Goal: Information Seeking & Learning: Learn about a topic

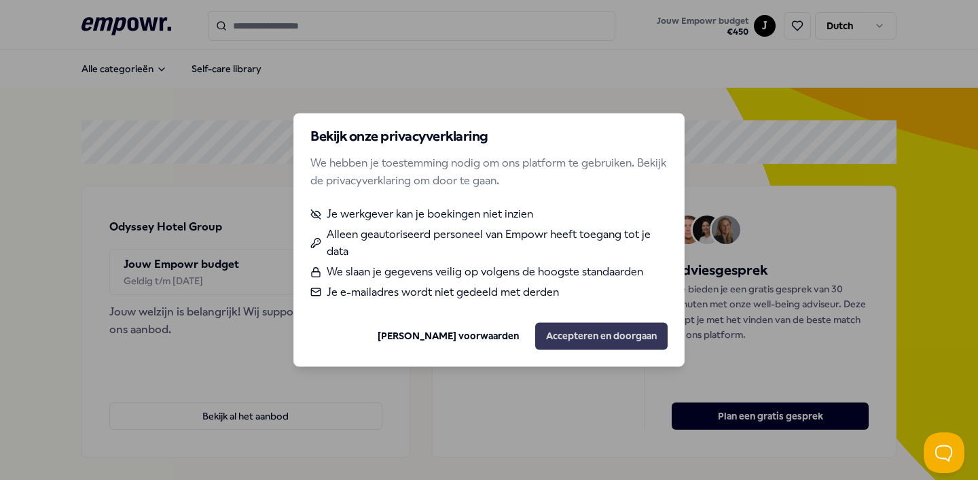
click at [550, 337] on button "Accepteren en doorgaan" at bounding box center [601, 336] width 132 height 27
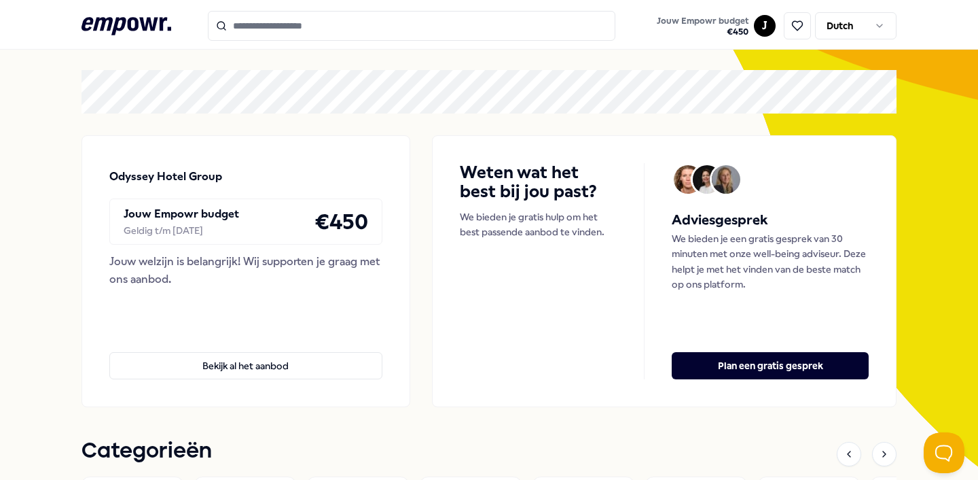
scroll to position [55, 0]
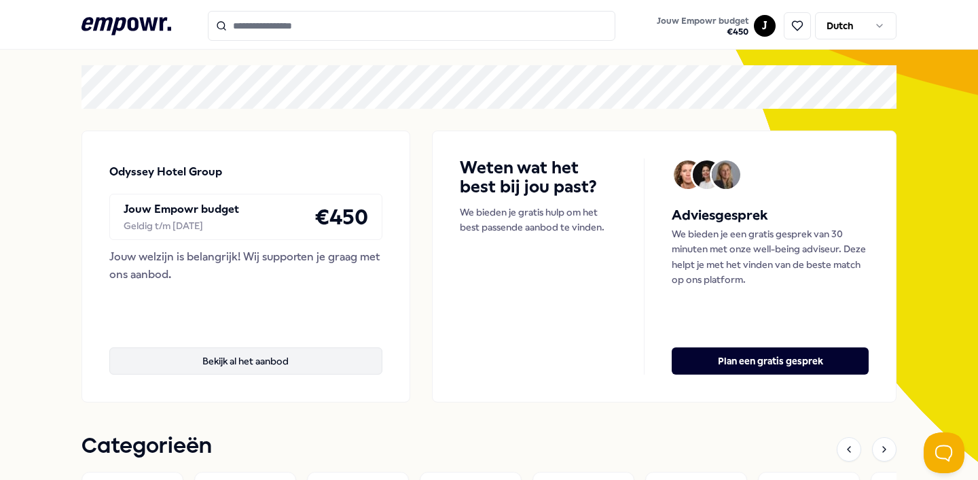
click at [249, 367] on button "Bekijk al het aanbod" at bounding box center [245, 360] width 273 height 27
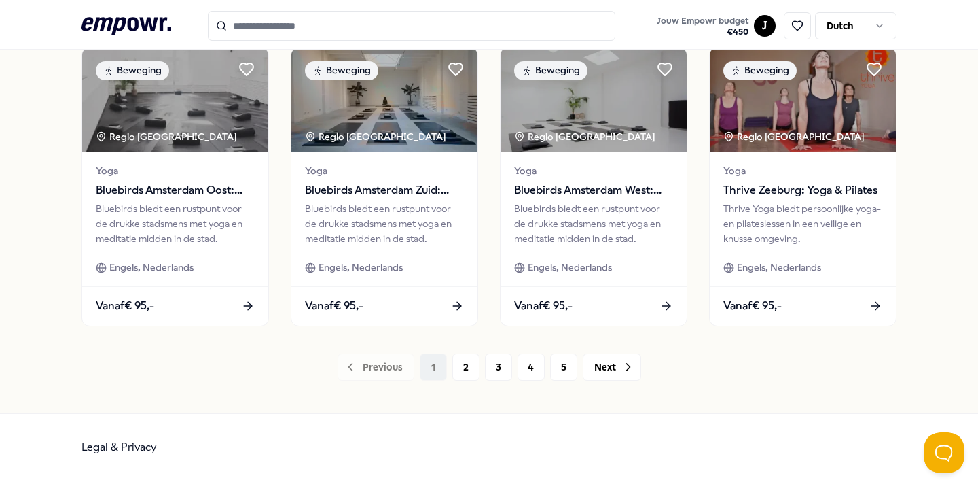
scroll to position [724, 0]
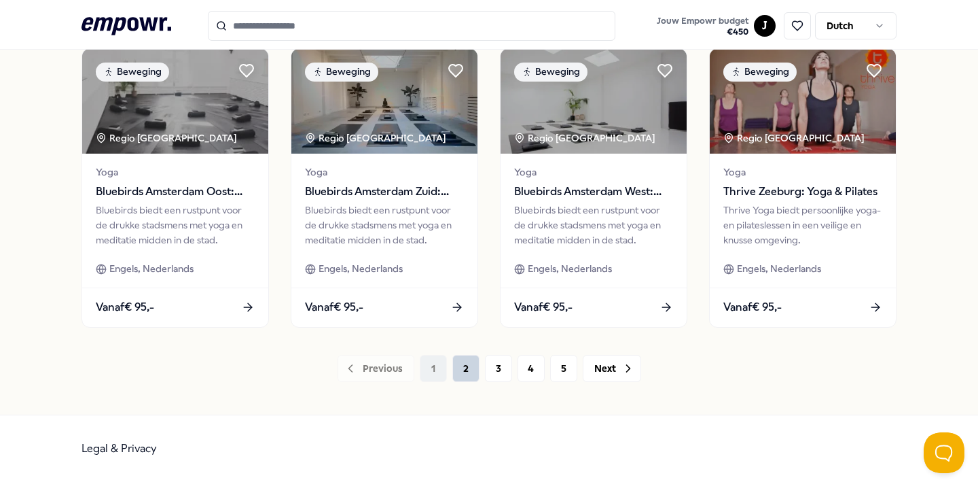
click at [471, 378] on button "2" at bounding box center [465, 368] width 27 height 27
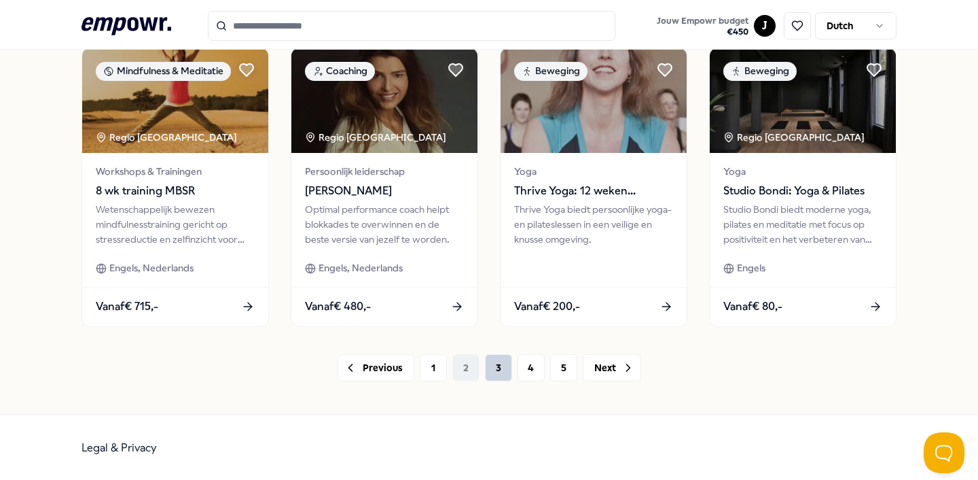
scroll to position [724, 0]
click at [497, 368] on button "3" at bounding box center [498, 368] width 27 height 27
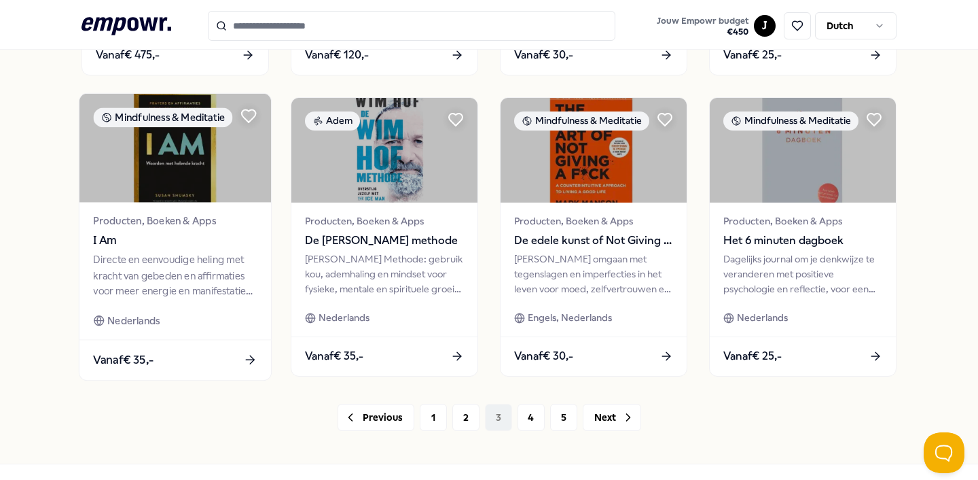
scroll to position [700, 0]
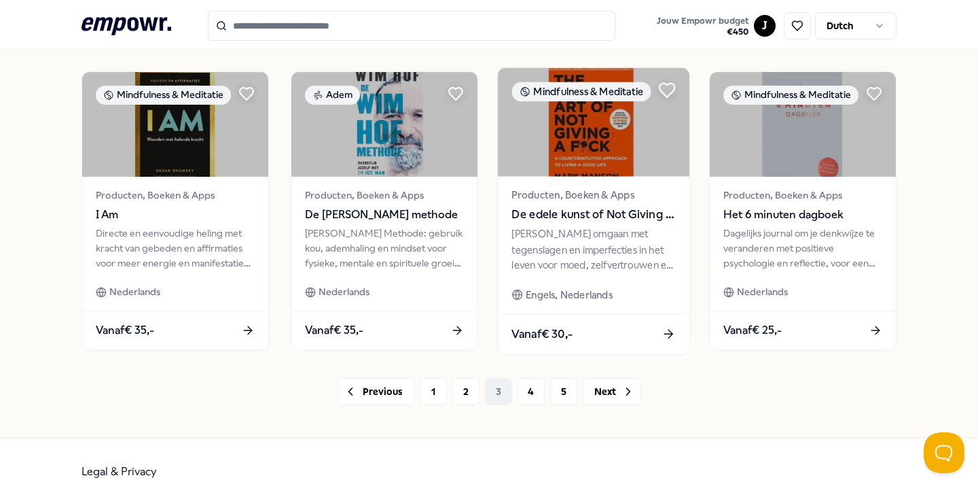
click at [668, 92] on icon at bounding box center [668, 90] width 16 height 14
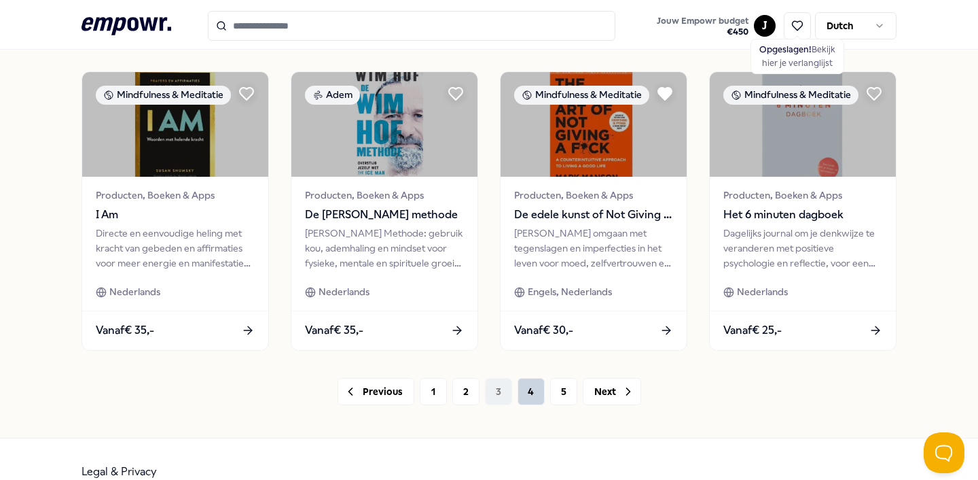
click at [523, 397] on button "4" at bounding box center [531, 391] width 27 height 27
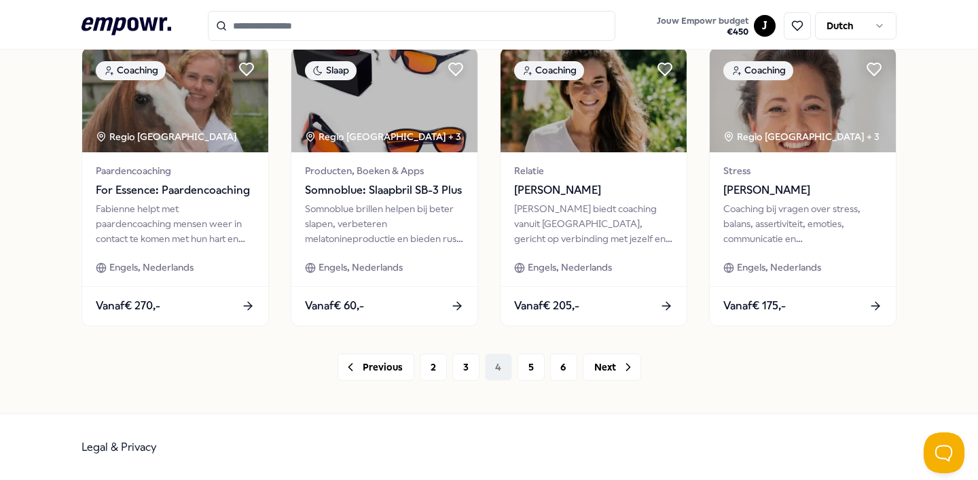
scroll to position [724, 0]
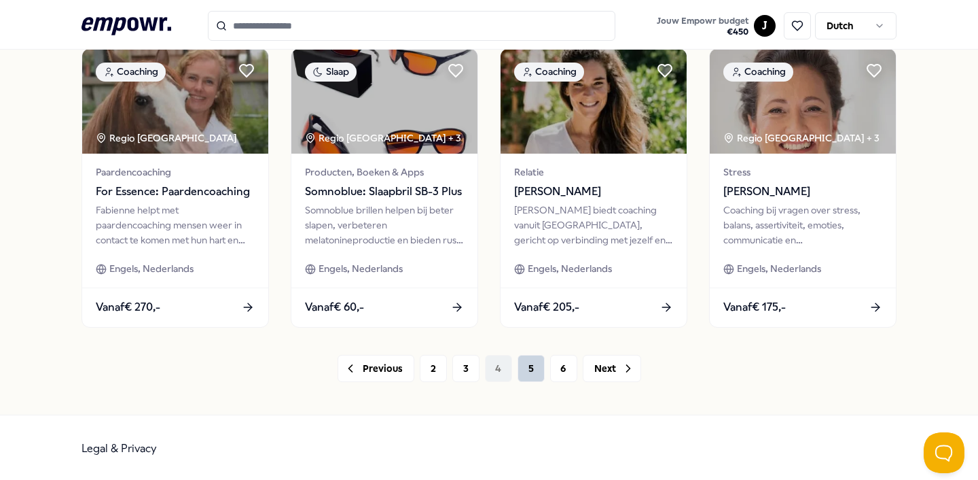
click at [530, 365] on button "5" at bounding box center [531, 368] width 27 height 27
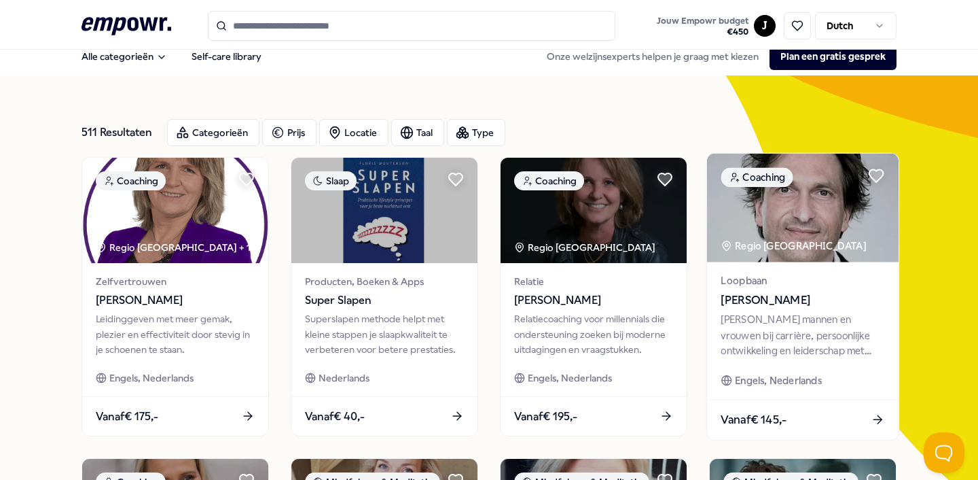
scroll to position [14, 0]
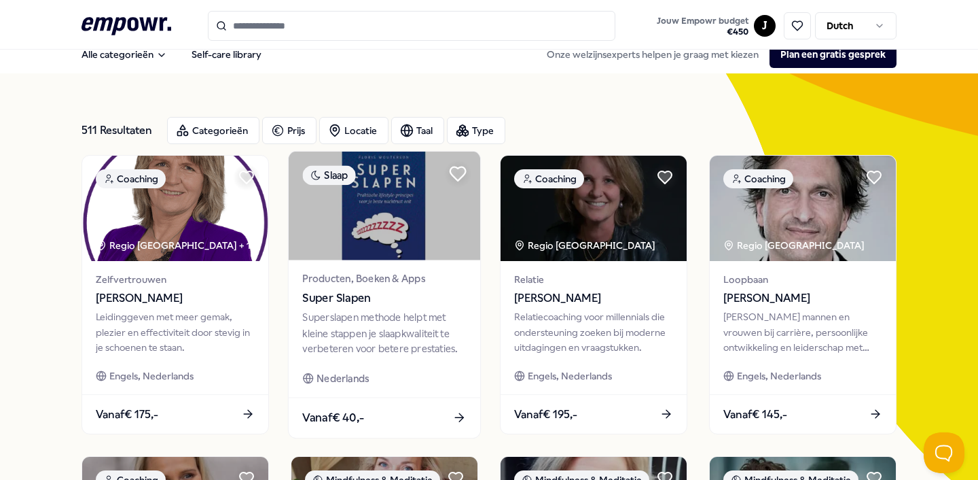
click at [457, 180] on icon at bounding box center [458, 174] width 16 height 14
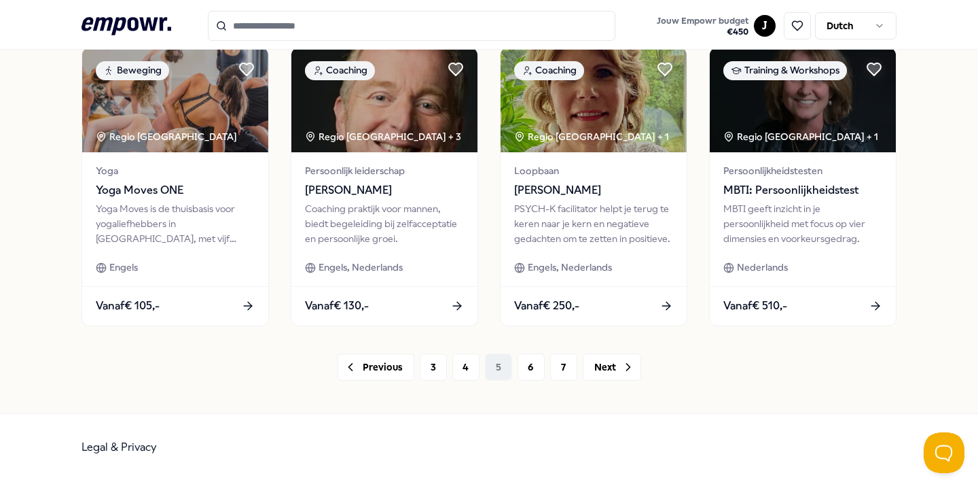
scroll to position [724, 0]
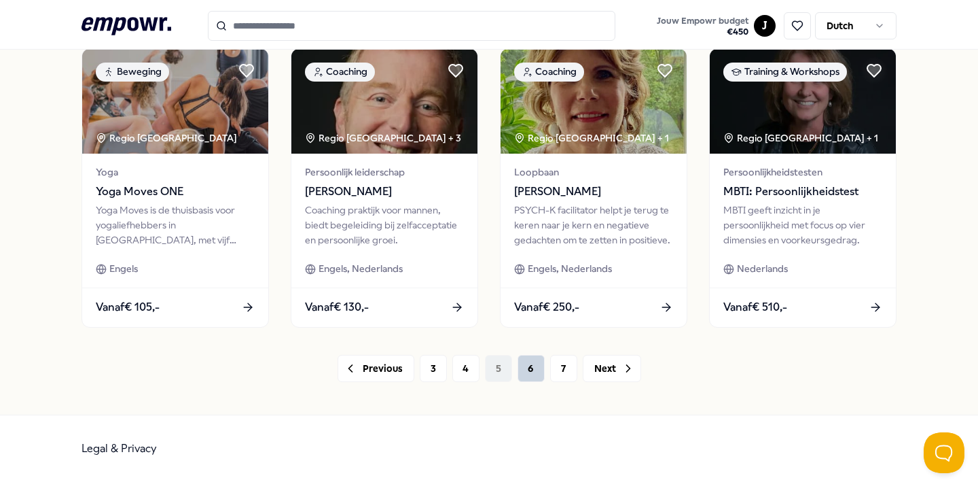
click at [529, 368] on button "6" at bounding box center [531, 368] width 27 height 27
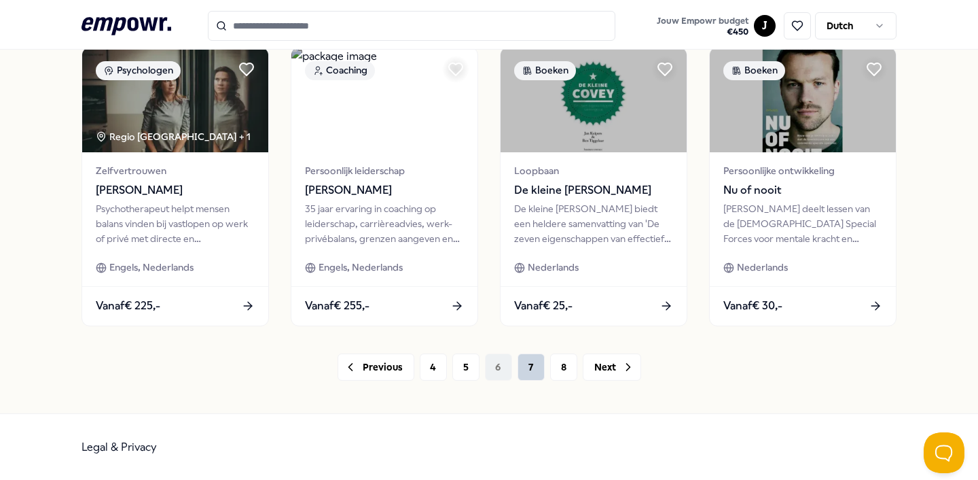
scroll to position [804, 0]
click at [533, 372] on button "7" at bounding box center [531, 366] width 27 height 27
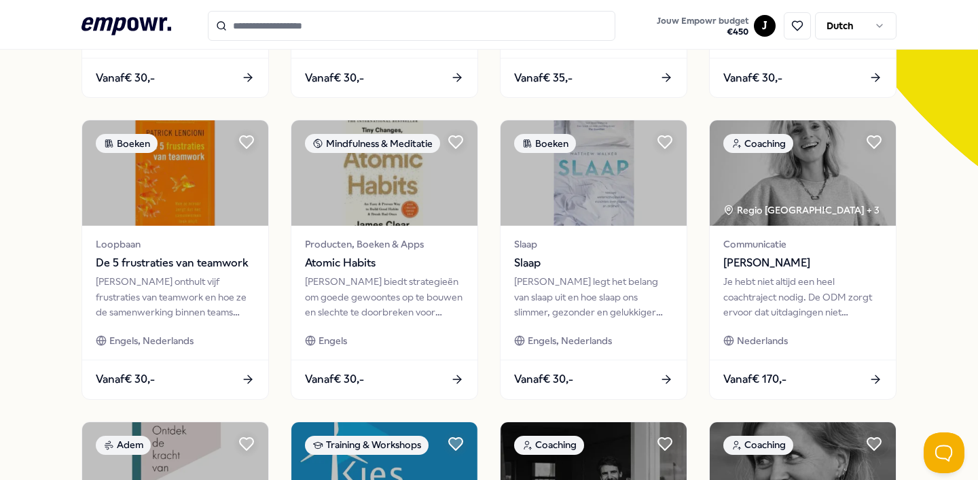
scroll to position [352, 0]
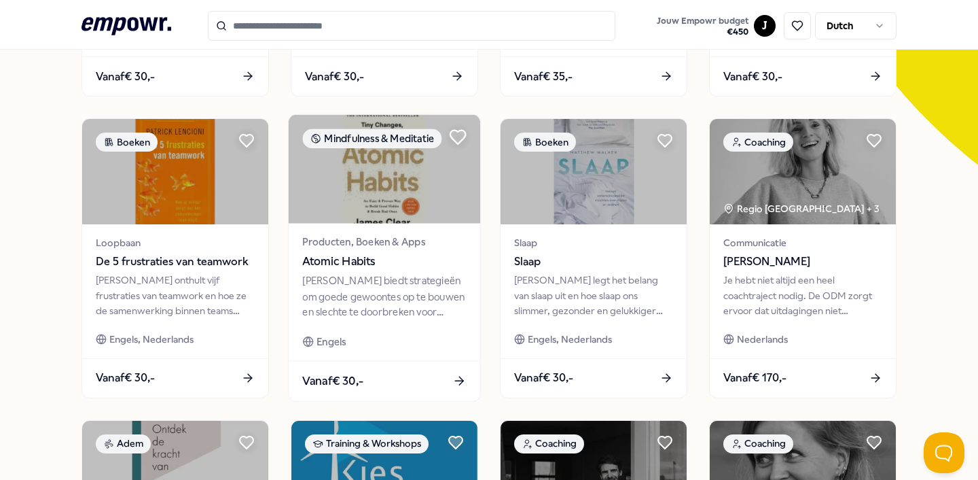
click at [455, 143] on icon at bounding box center [458, 137] width 18 height 18
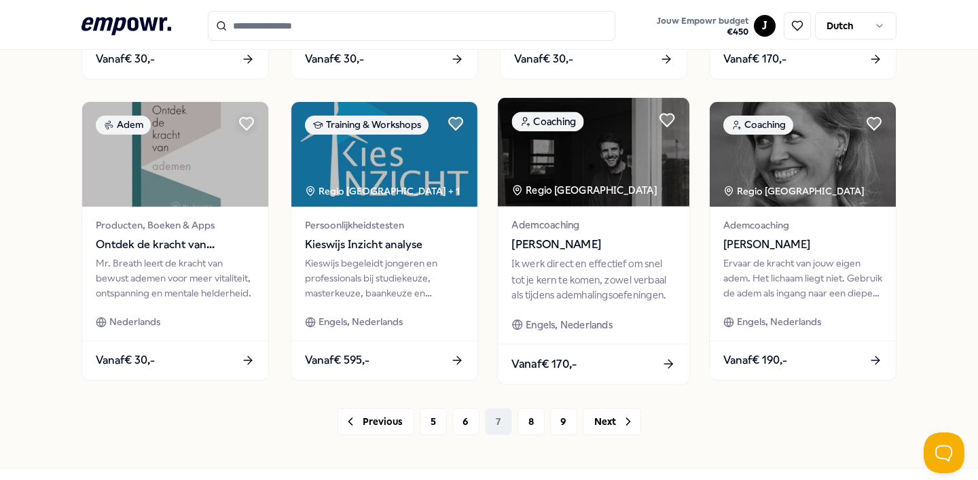
scroll to position [672, 0]
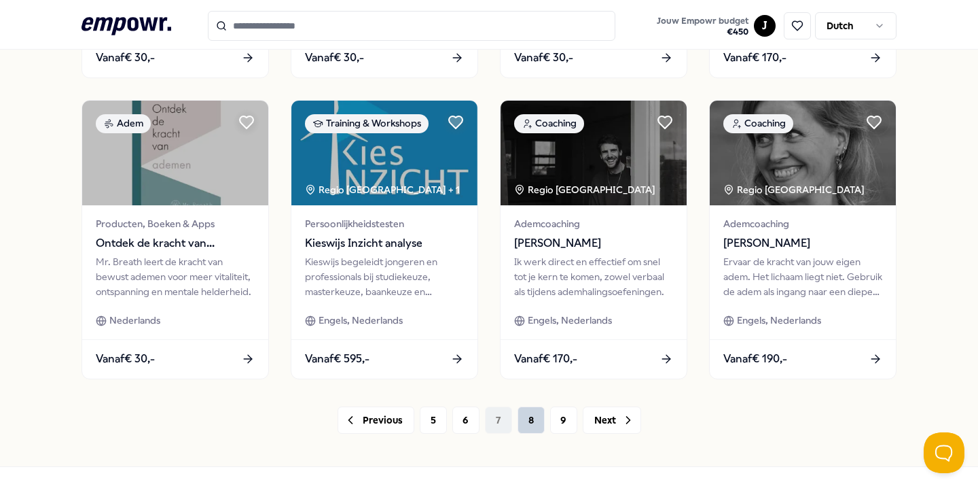
click at [537, 427] on button "8" at bounding box center [531, 419] width 27 height 27
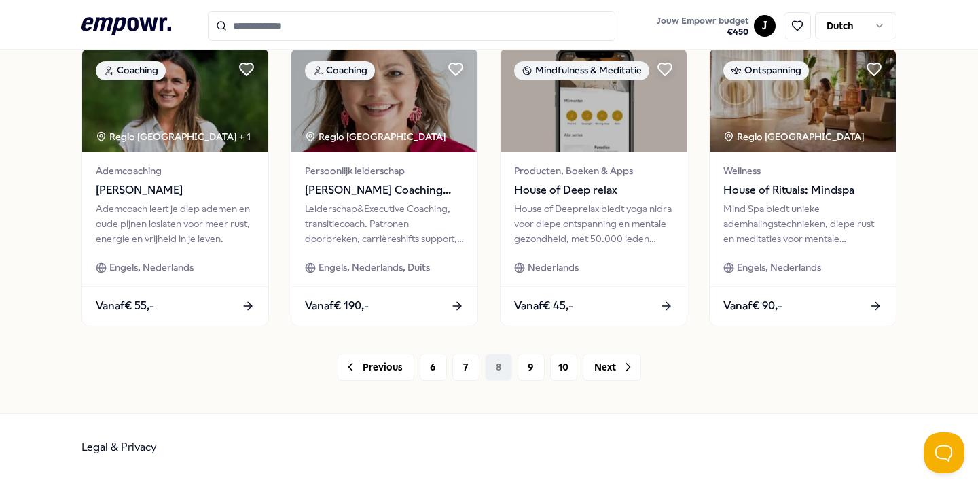
scroll to position [724, 0]
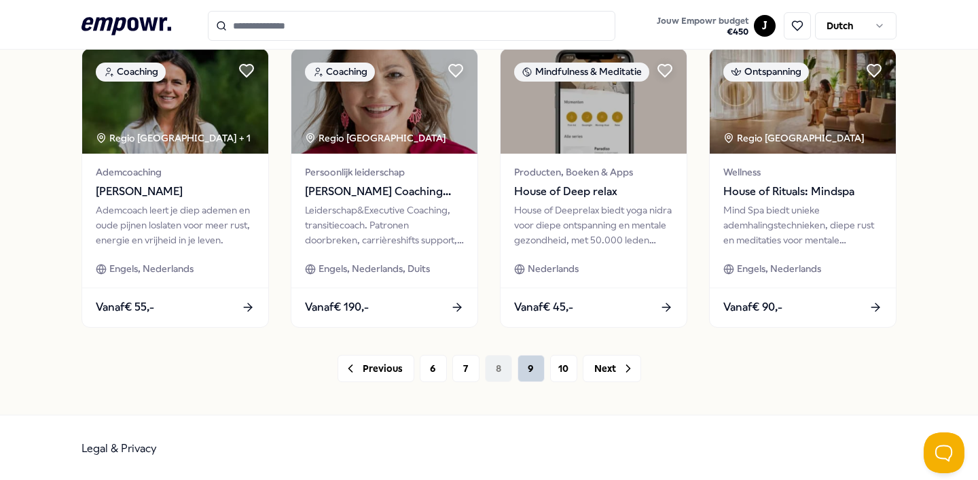
click at [529, 368] on button "9" at bounding box center [531, 368] width 27 height 27
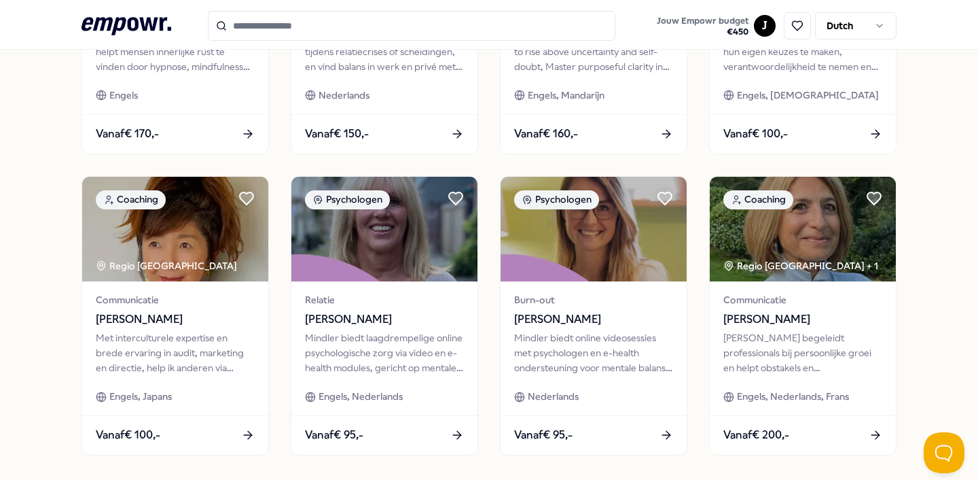
scroll to position [724, 0]
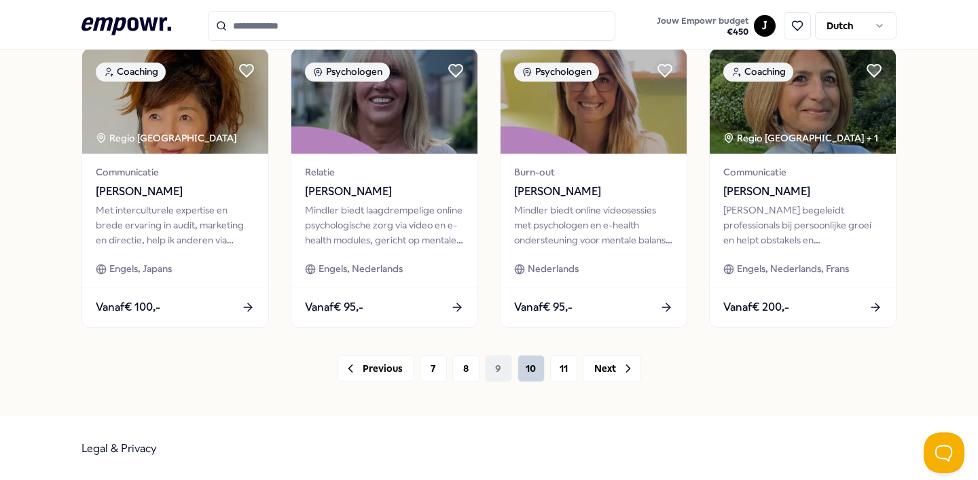
click at [539, 368] on button "10" at bounding box center [531, 368] width 27 height 27
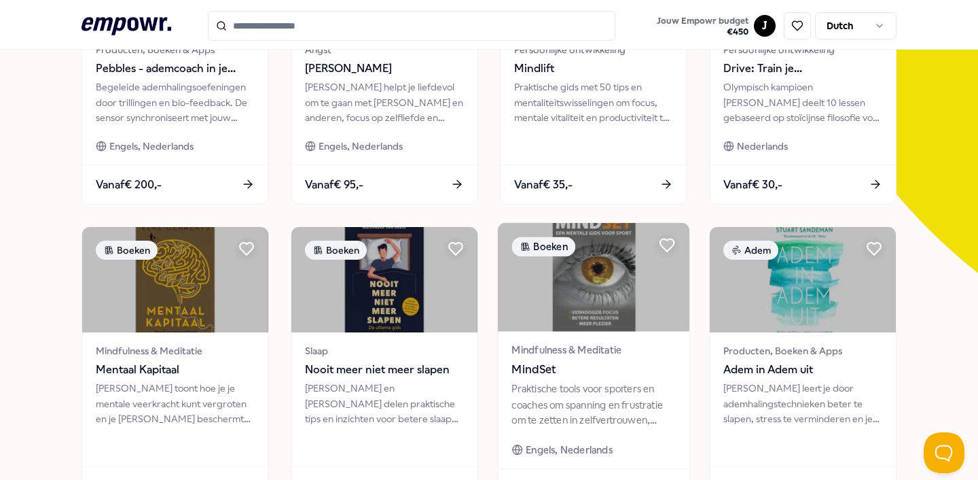
scroll to position [257, 0]
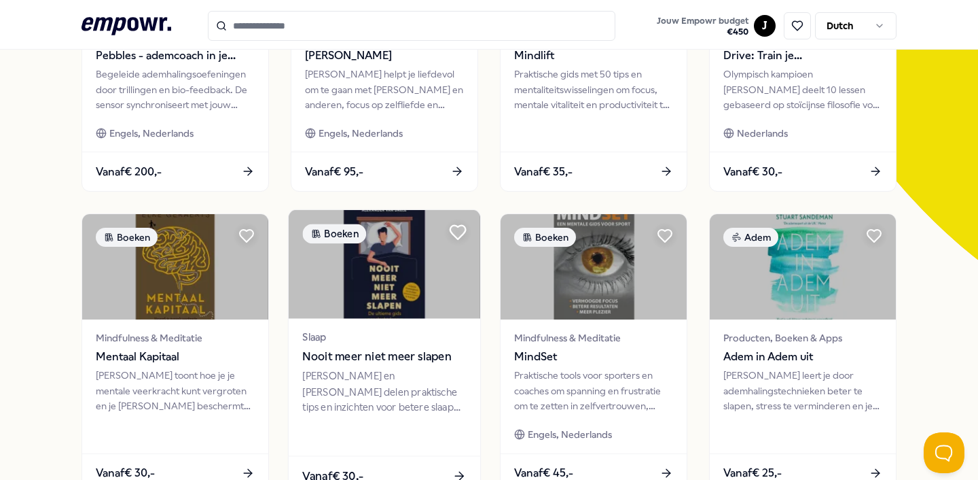
click at [458, 228] on icon at bounding box center [458, 233] width 16 height 14
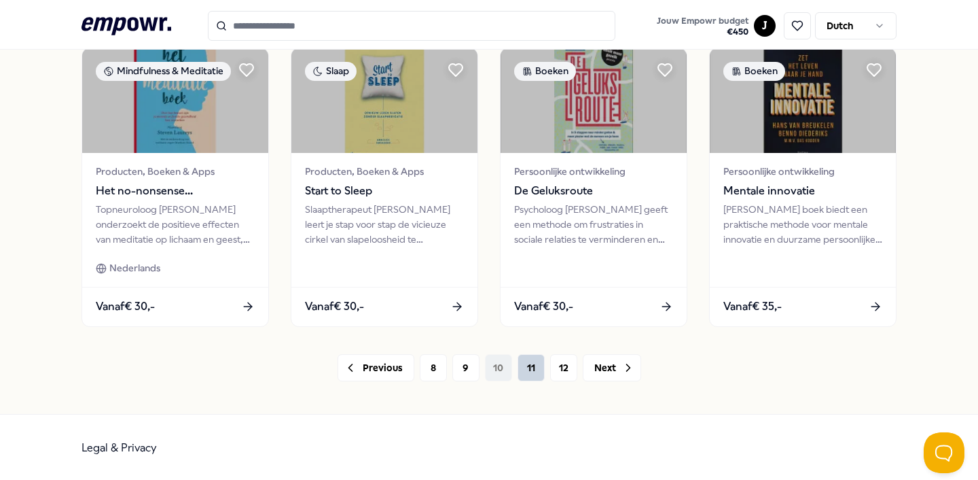
scroll to position [724, 0]
click at [528, 376] on button "11" at bounding box center [531, 368] width 27 height 27
